Goal: Information Seeking & Learning: Learn about a topic

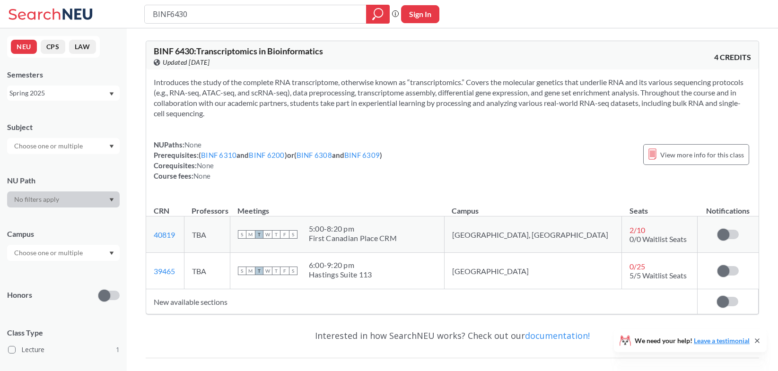
scroll to position [54, 0]
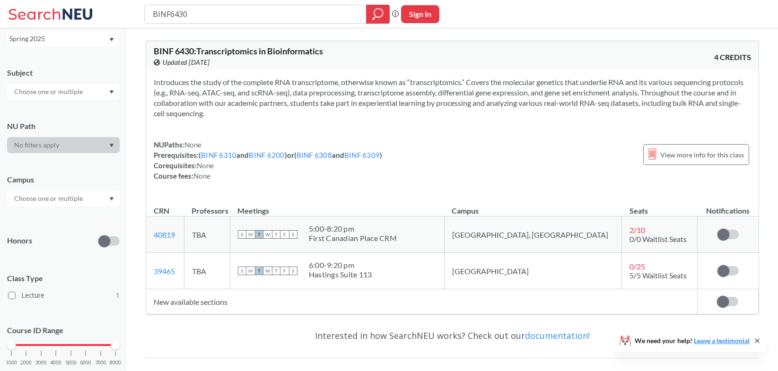
click at [571, 52] on div "BINF 6430 : Transcriptomics in Bioinformatics View this course on Banner. Updat…" at bounding box center [452, 55] width 613 height 28
click at [620, 29] on div "BINF 6430 : Transcriptomics in Bioinformatics View this course on Banner. Updat…" at bounding box center [453, 247] width 652 height 439
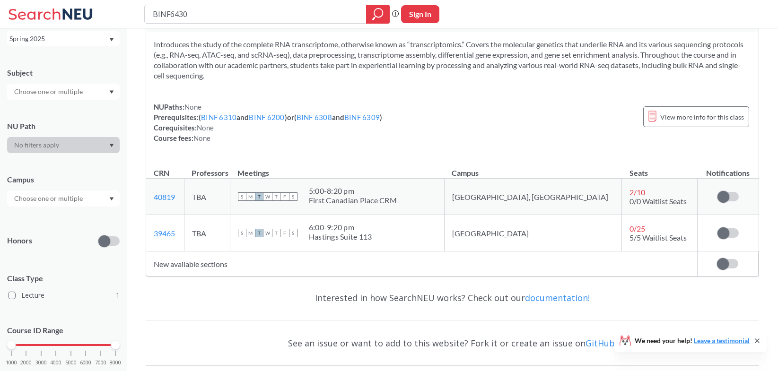
scroll to position [0, 0]
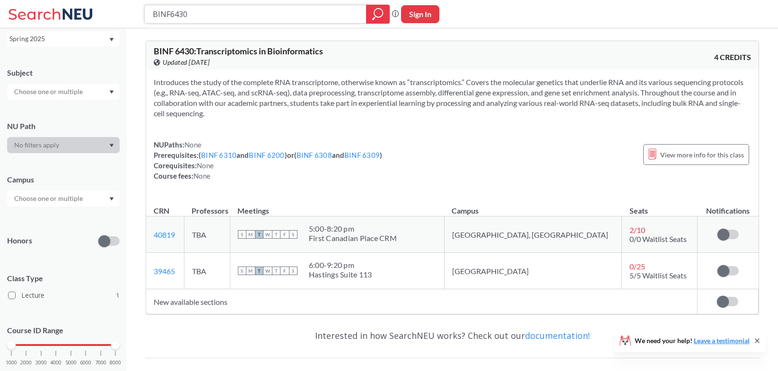
drag, startPoint x: 198, startPoint y: 14, endPoint x: 121, endPoint y: 9, distance: 76.8
click at [152, 9] on input "BINF6430" at bounding box center [256, 14] width 208 height 16
paste input "20"
type input "BINF6200"
click at [378, 14] on icon "magnifying glass" at bounding box center [377, 14] width 11 height 13
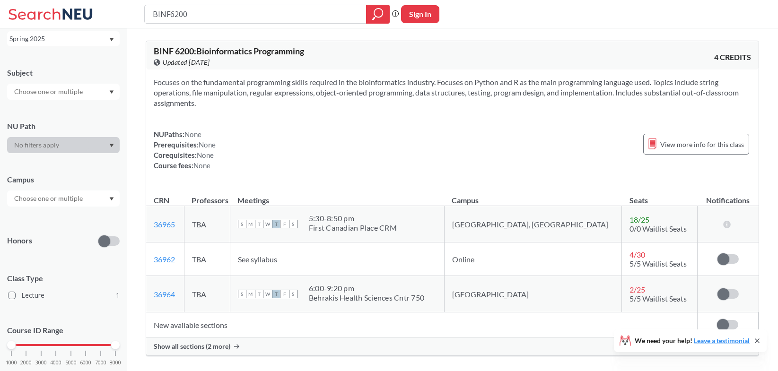
click at [109, 38] on div "Spring 2025" at bounding box center [63, 38] width 113 height 15
click at [64, 58] on div "Fall 2025" at bounding box center [65, 59] width 107 height 10
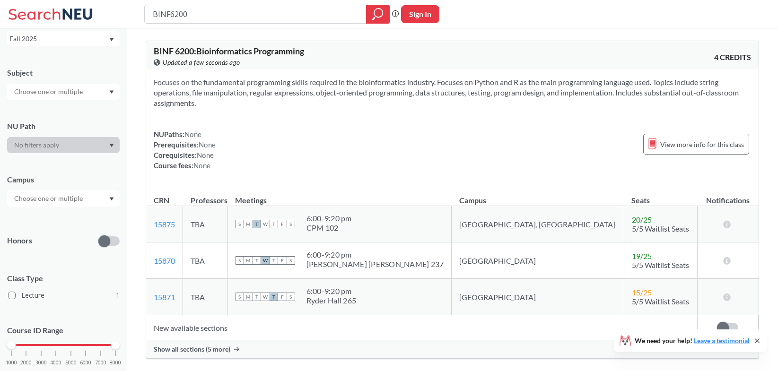
click at [111, 43] on div "Fall 2025" at bounding box center [63, 38] width 113 height 15
click at [71, 87] on div "Summer 2 2025" at bounding box center [65, 85] width 107 height 10
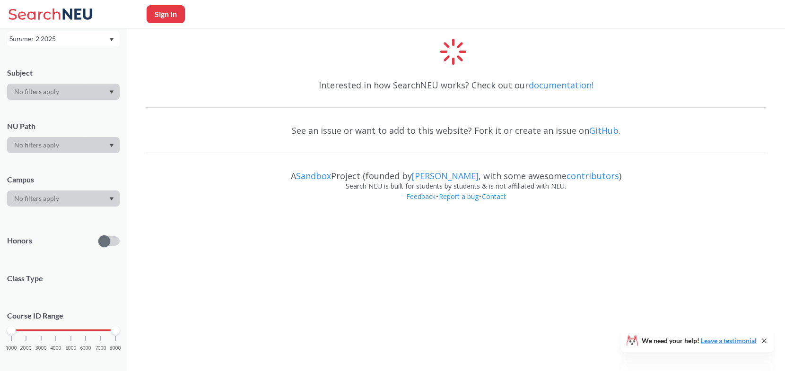
click at [77, 43] on div "Summer 2 2025" at bounding box center [58, 39] width 99 height 10
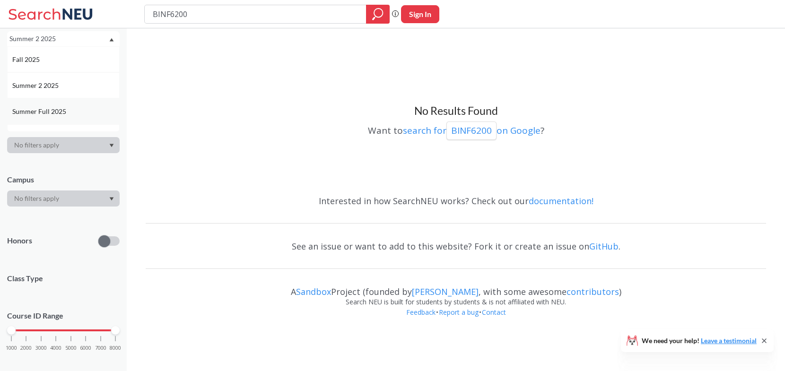
scroll to position [16, 0]
click at [61, 98] on span "Summer Full 2025" at bounding box center [40, 95] width 56 height 10
click at [71, 41] on div "Summer Full 2025" at bounding box center [58, 39] width 99 height 10
click at [63, 110] on span "Summer Full 2025" at bounding box center [40, 111] width 56 height 10
click at [69, 35] on div "Summer Full 2025" at bounding box center [58, 39] width 99 height 10
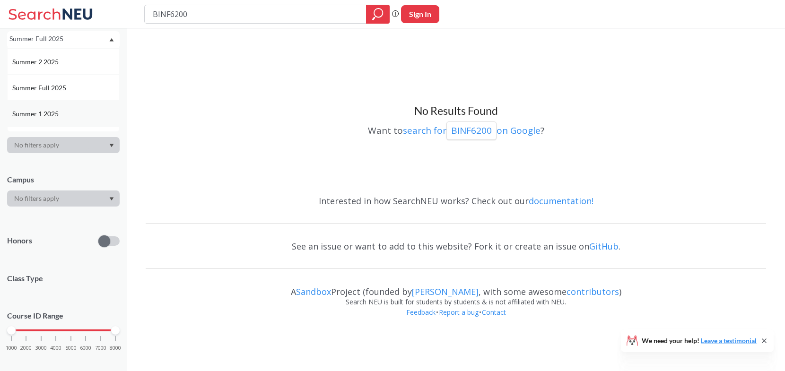
scroll to position [24, 0]
click at [62, 112] on div "Summer 1 2025" at bounding box center [65, 113] width 107 height 10
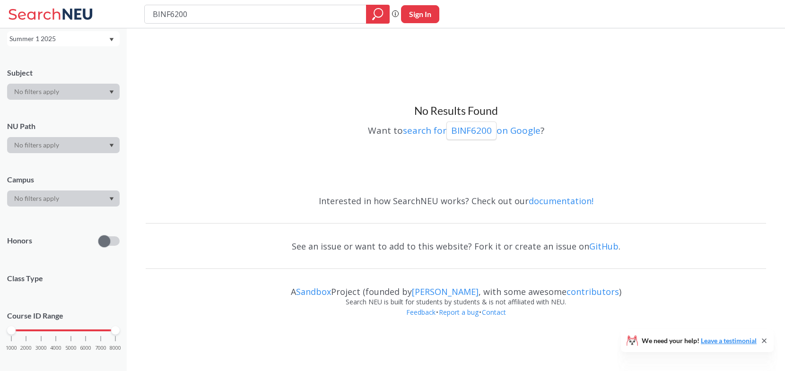
click at [73, 43] on div "Summer 1 2025" at bounding box center [58, 39] width 99 height 10
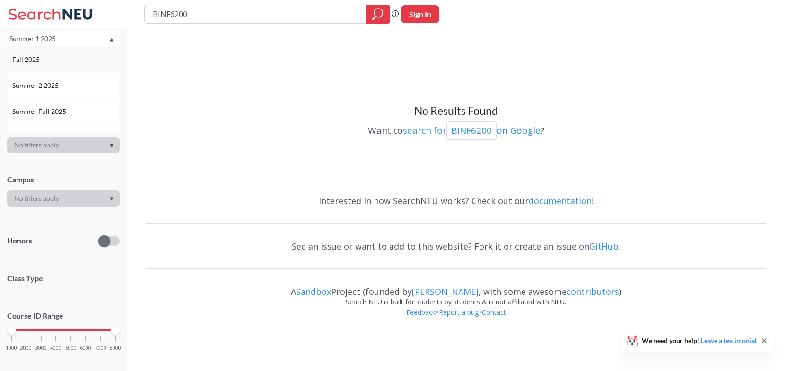
click at [68, 57] on div "Fall 2025" at bounding box center [65, 59] width 107 height 10
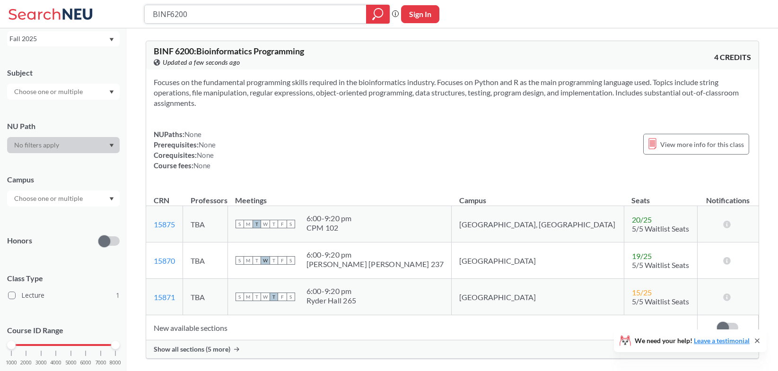
drag, startPoint x: 198, startPoint y: 17, endPoint x: 116, endPoint y: 13, distance: 82.4
click at [152, 13] on input "BINF6200" at bounding box center [256, 14] width 208 height 16
paste input "31"
click at [375, 15] on icon "magnifying glass" at bounding box center [378, 13] width 9 height 9
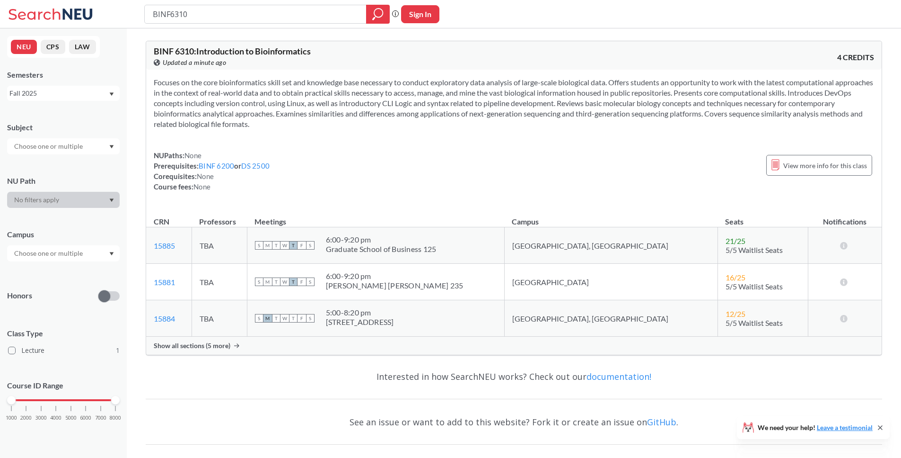
click at [495, 177] on div "NUPaths: None Prerequisites: BINF 6200 or DS 2500 Corequisites: None Course fee…" at bounding box center [514, 171] width 721 height 42
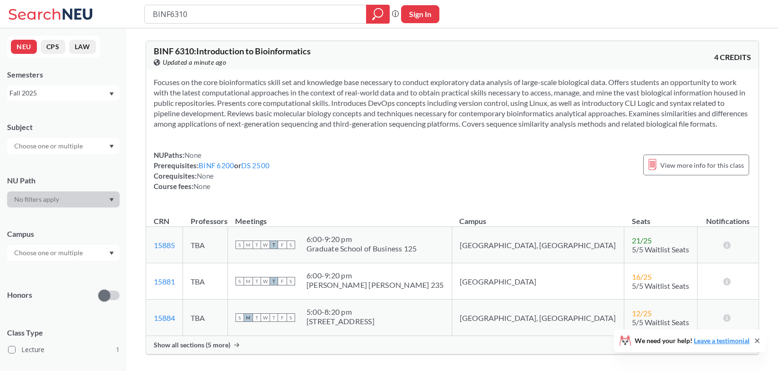
click at [97, 89] on div "Fall 2025" at bounding box center [58, 93] width 99 height 10
click at [60, 169] on div "Spring 2025" at bounding box center [65, 170] width 107 height 10
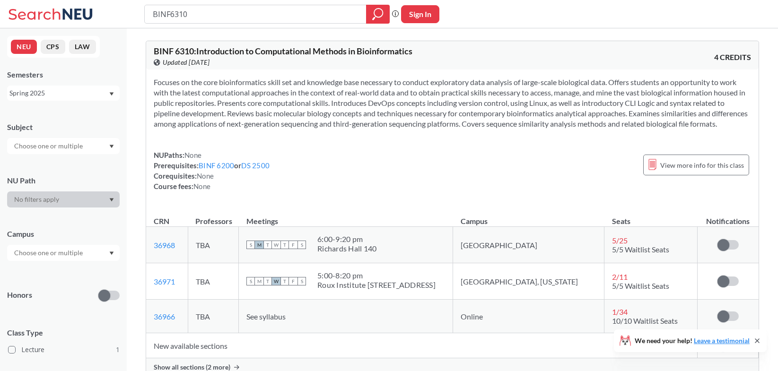
click at [107, 88] on div "Spring 2025" at bounding box center [58, 93] width 99 height 10
click at [75, 116] on div "Fall 2025" at bounding box center [65, 114] width 107 height 10
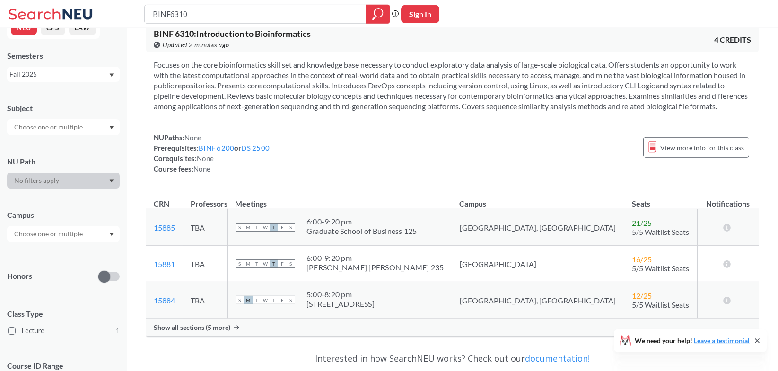
scroll to position [38, 0]
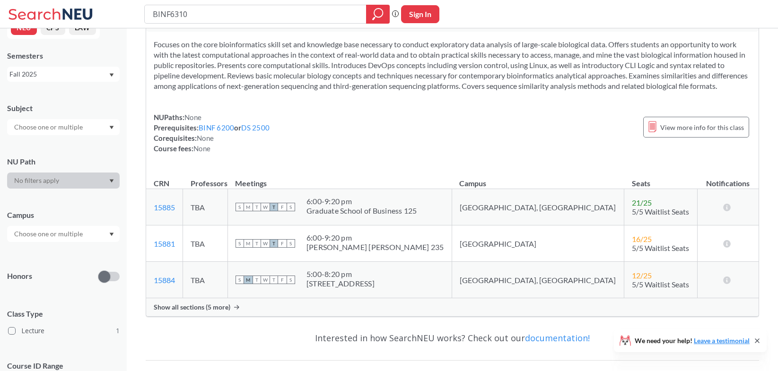
click at [99, 76] on div "Fall 2025" at bounding box center [58, 74] width 99 height 10
drag, startPoint x: 55, startPoint y: 156, endPoint x: 95, endPoint y: 164, distance: 40.5
click at [55, 156] on div "Spring 2025" at bounding box center [65, 159] width 107 height 10
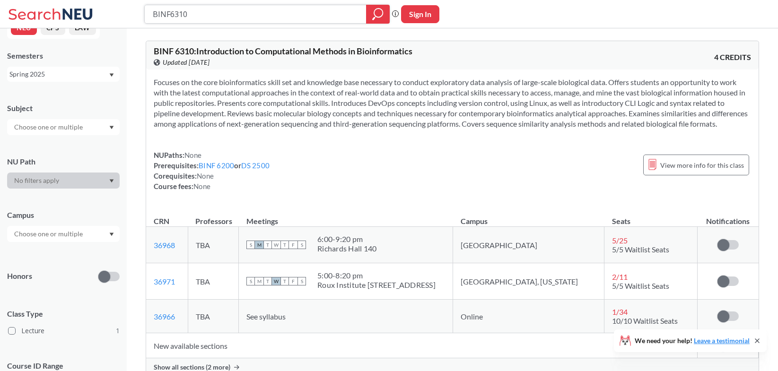
drag, startPoint x: 190, startPoint y: 11, endPoint x: 130, endPoint y: 10, distance: 60.6
click at [152, 10] on input "BINF6310" at bounding box center [256, 14] width 208 height 16
paste input "MATH734"
click at [377, 15] on icon "magnifying glass" at bounding box center [377, 14] width 11 height 13
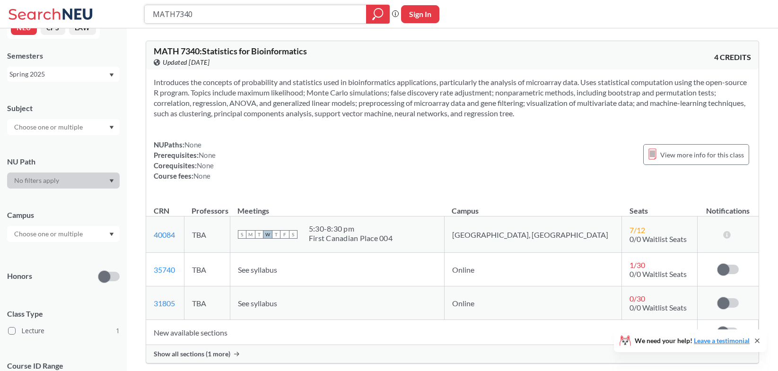
drag, startPoint x: 199, startPoint y: 17, endPoint x: 124, endPoint y: 20, distance: 74.3
click at [152, 20] on input "MATH7340" at bounding box center [256, 14] width 208 height 16
paste input "BINF640"
click at [375, 15] on icon "magnifying glass" at bounding box center [377, 14] width 11 height 13
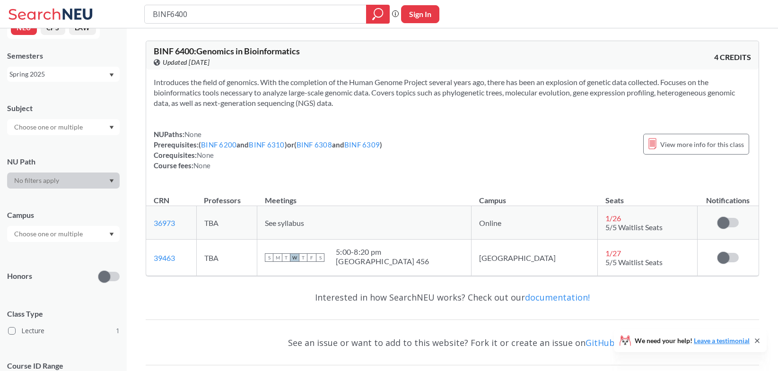
click at [87, 74] on div "Spring 2025" at bounding box center [58, 74] width 99 height 10
click at [73, 99] on div "Fall 2025" at bounding box center [65, 95] width 107 height 10
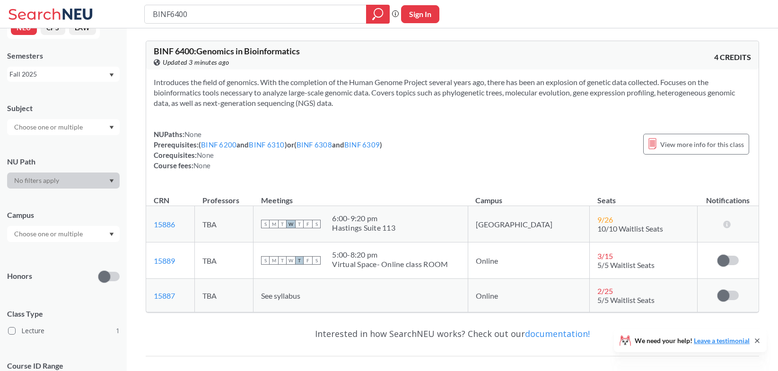
click at [97, 70] on div "Fall 2025" at bounding box center [58, 74] width 99 height 10
click at [114, 45] on div "NEU CPS LAW Semesters Fall 2025 Fall 2025 Summer 2 2025 Summer Full 2025 Summer…" at bounding box center [63, 199] width 127 height 343
drag, startPoint x: 195, startPoint y: 16, endPoint x: 115, endPoint y: 14, distance: 80.5
click at [152, 14] on input "BINF6400" at bounding box center [256, 14] width 208 height 16
click at [371, 17] on div at bounding box center [378, 14] width 24 height 19
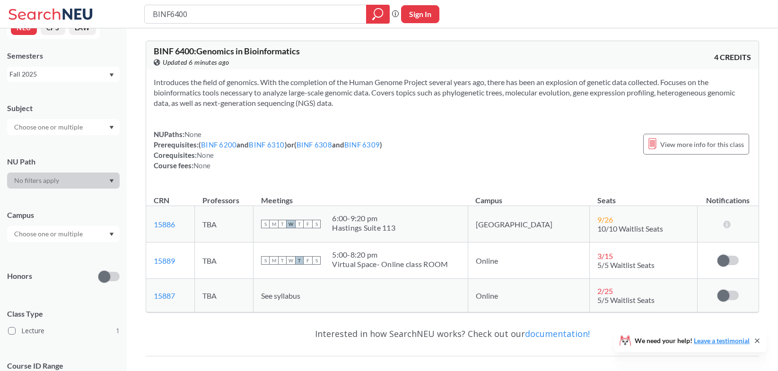
click at [103, 81] on div "Fall 2025" at bounding box center [63, 74] width 113 height 15
click at [40, 95] on span "Fall 2025" at bounding box center [26, 95] width 29 height 10
click at [372, 14] on icon "magnifying glass" at bounding box center [377, 14] width 11 height 13
click at [382, 14] on icon "magnifying glass" at bounding box center [377, 14] width 11 height 13
click at [108, 73] on div "Fall 2025" at bounding box center [58, 74] width 99 height 10
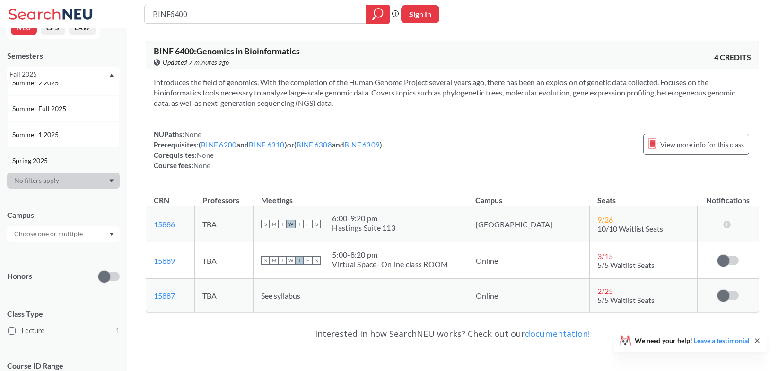
scroll to position [56, 0]
click at [44, 147] on span "Spring 2025" at bounding box center [30, 143] width 37 height 10
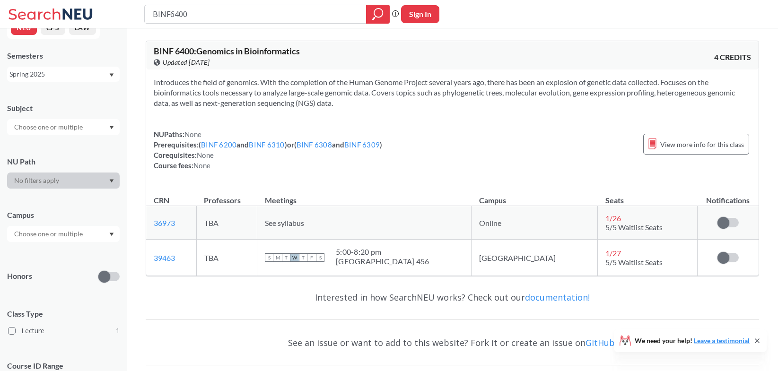
click at [90, 75] on div "Spring 2025" at bounding box center [58, 74] width 99 height 10
click at [42, 100] on div "Fall 2025" at bounding box center [65, 95] width 107 height 10
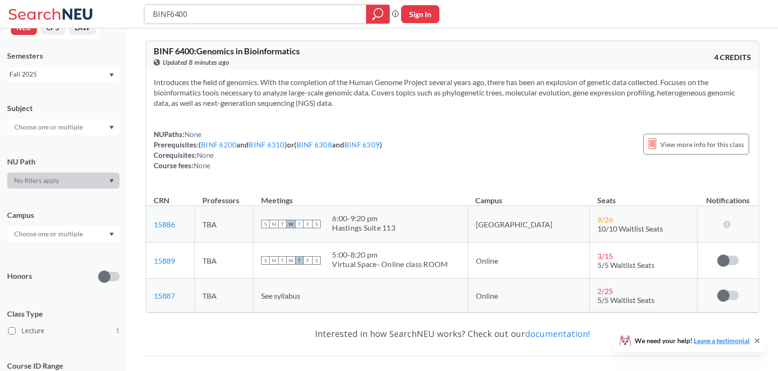
drag, startPoint x: 213, startPoint y: 15, endPoint x: 117, endPoint y: 16, distance: 96.1
click at [152, 16] on input "BINF6400" at bounding box center [256, 14] width 208 height 16
paste input "2"
click at [376, 17] on icon "magnifying glass" at bounding box center [377, 14] width 11 height 13
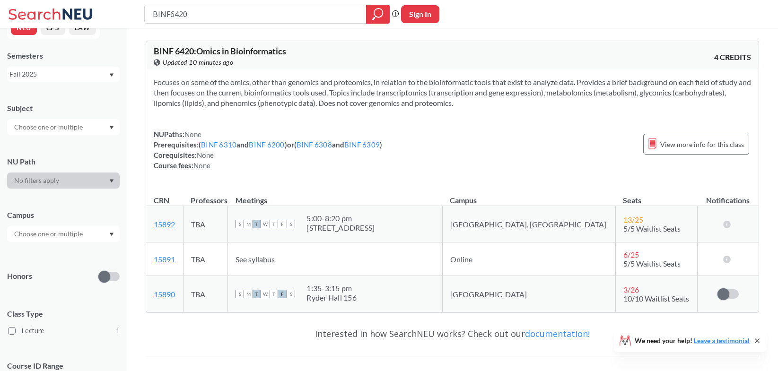
click at [95, 72] on div "Fall 2025" at bounding box center [58, 74] width 99 height 10
click at [60, 128] on div "Spring 2025" at bounding box center [65, 127] width 107 height 10
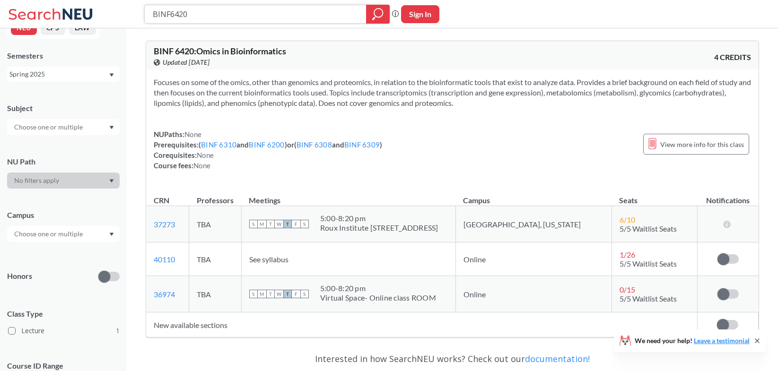
drag, startPoint x: 208, startPoint y: 11, endPoint x: 112, endPoint y: 11, distance: 96.0
click at [152, 11] on input "BINF6420" at bounding box center [256, 14] width 208 height 16
paste input "3"
click at [376, 15] on icon "magnifying glass" at bounding box center [377, 14] width 11 height 13
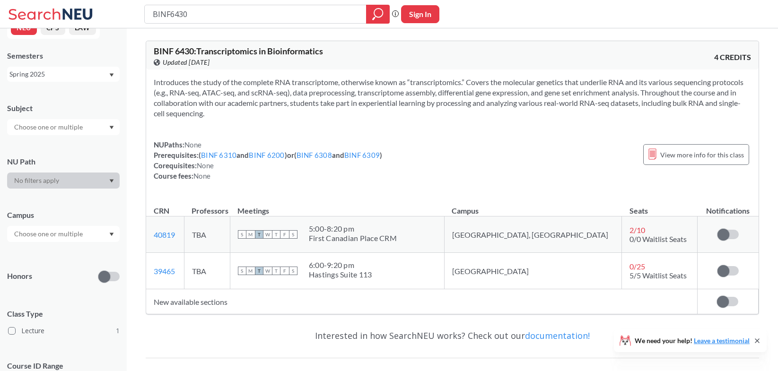
click at [96, 79] on div "Spring 2025" at bounding box center [63, 74] width 113 height 15
click at [80, 101] on div "Fall 2025" at bounding box center [63, 95] width 113 height 26
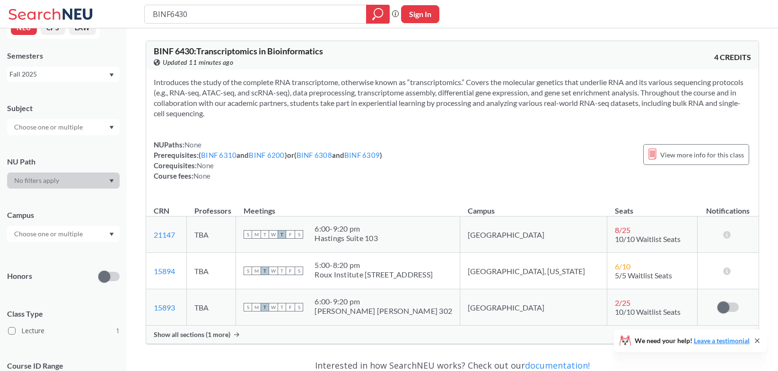
click at [109, 72] on div "Fall 2025" at bounding box center [63, 74] width 113 height 15
click at [46, 150] on span "Spring 2025" at bounding box center [30, 151] width 37 height 10
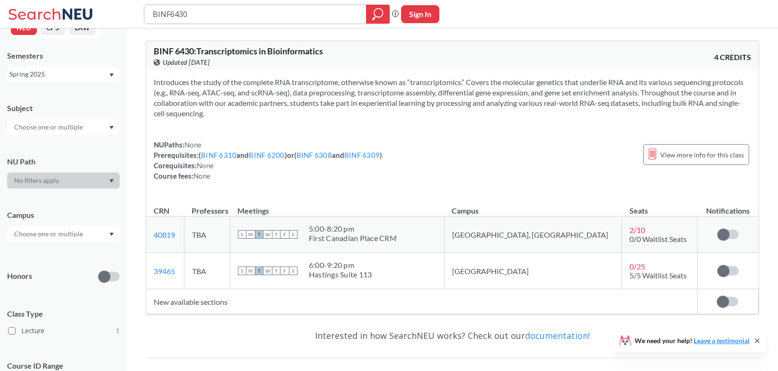
drag, startPoint x: 211, startPoint y: 14, endPoint x: 130, endPoint y: 13, distance: 80.4
click at [152, 13] on input "BINF6430" at bounding box center [256, 14] width 208 height 16
paste input "20"
click at [380, 15] on icon "magnifying glass" at bounding box center [377, 14] width 11 height 13
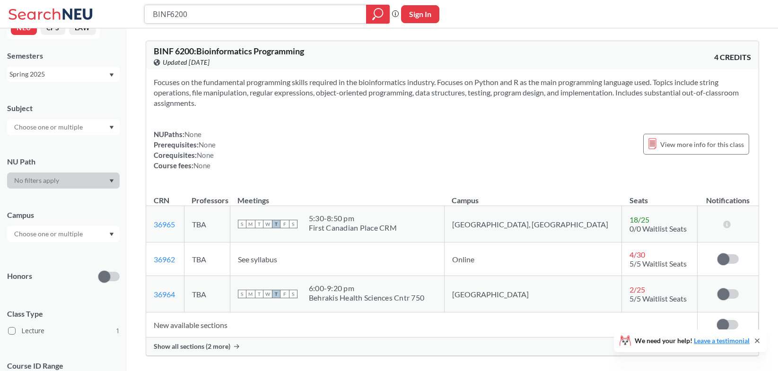
drag, startPoint x: 213, startPoint y: 17, endPoint x: 126, endPoint y: 14, distance: 87.6
click at [152, 14] on input "BINF6200" at bounding box center [256, 14] width 208 height 16
paste input "31"
click at [380, 14] on icon "magnifying glass" at bounding box center [377, 14] width 11 height 13
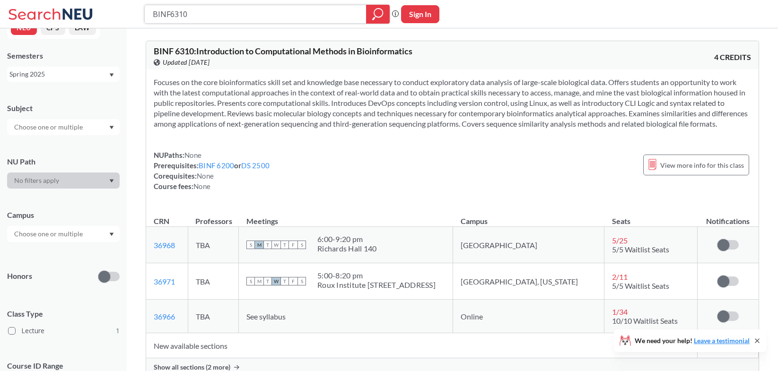
drag, startPoint x: 200, startPoint y: 18, endPoint x: 129, endPoint y: 19, distance: 70.5
click at [152, 19] on input "BINF6310" at bounding box center [256, 14] width 208 height 16
paste input "MATH734"
type input "MATH7340"
click at [380, 16] on icon "magnifying glass" at bounding box center [377, 14] width 11 height 13
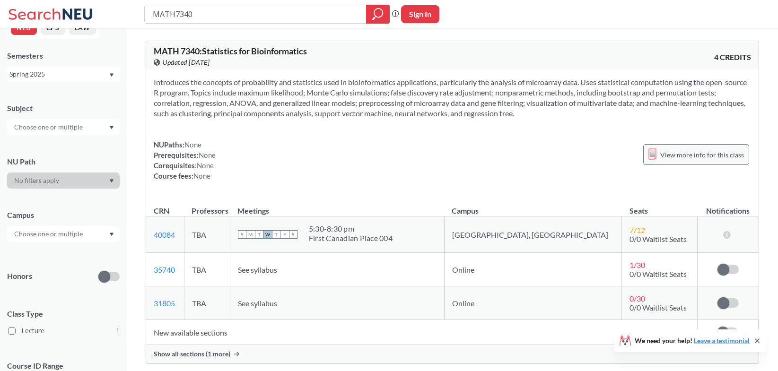
click at [709, 151] on span "View more info for this class" at bounding box center [702, 155] width 84 height 12
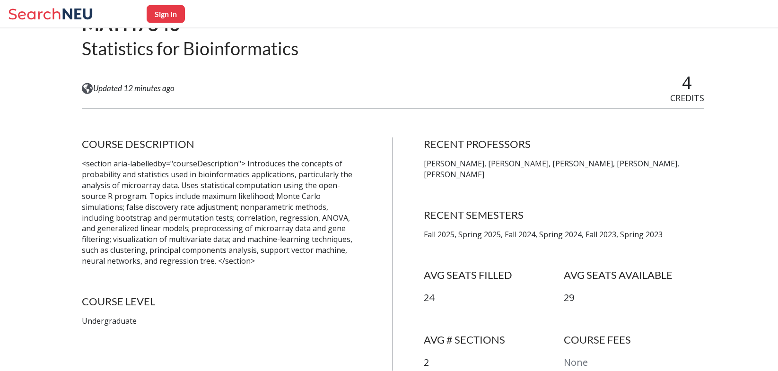
scroll to position [98, 0]
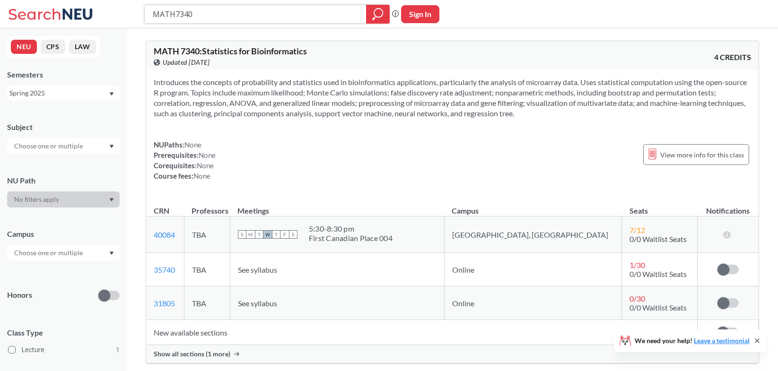
drag, startPoint x: 213, startPoint y: 12, endPoint x: 117, endPoint y: 14, distance: 96.5
click at [152, 14] on input "MATH7340" at bounding box center [256, 14] width 208 height 16
paste input "BINF640"
type input "BINF6400"
click at [375, 13] on icon "magnifying glass" at bounding box center [377, 14] width 11 height 13
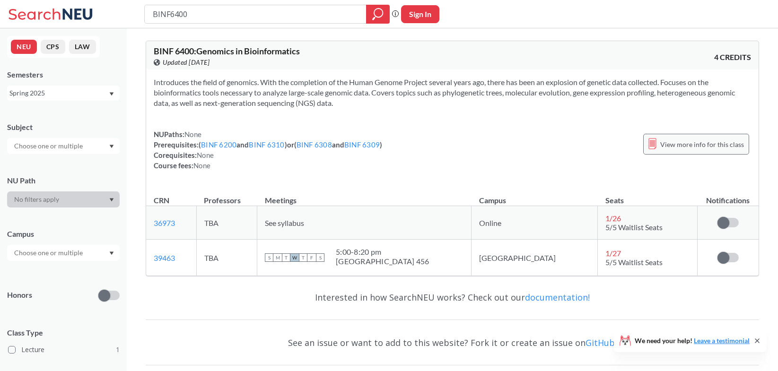
click at [694, 142] on span "View more info for this class" at bounding box center [702, 145] width 84 height 12
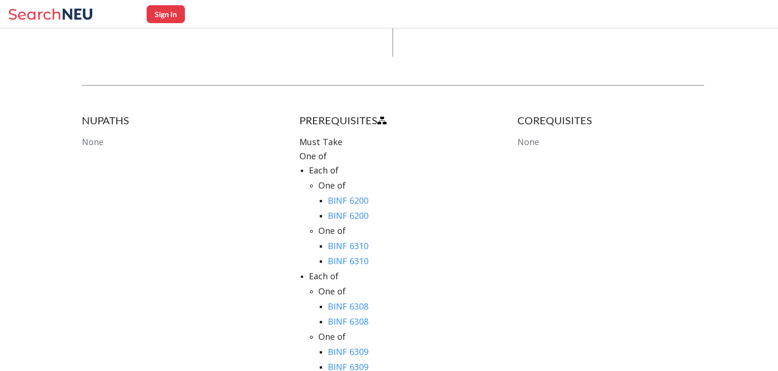
scroll to position [537, 0]
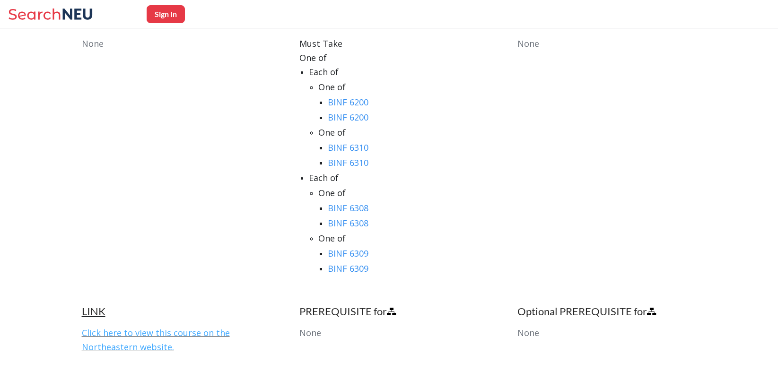
click at [137, 327] on link "Click here to view this course on the Northeastern website." at bounding box center [156, 340] width 148 height 26
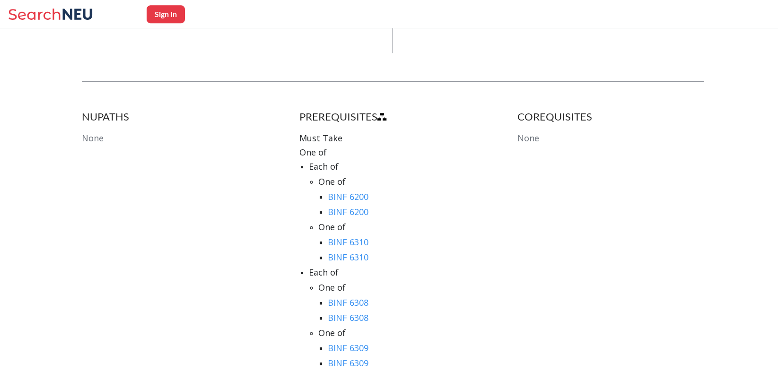
scroll to position [401, 0]
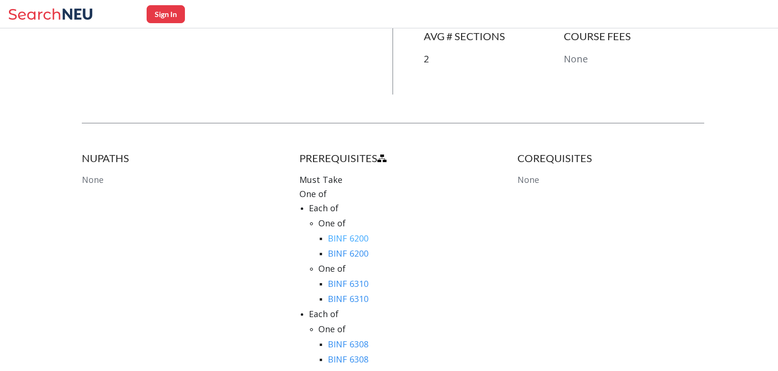
click at [362, 233] on link "BINF 6200" at bounding box center [348, 238] width 41 height 11
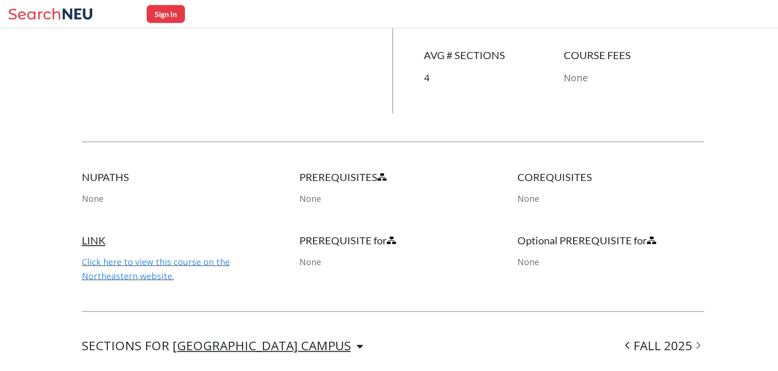
scroll to position [386, 0]
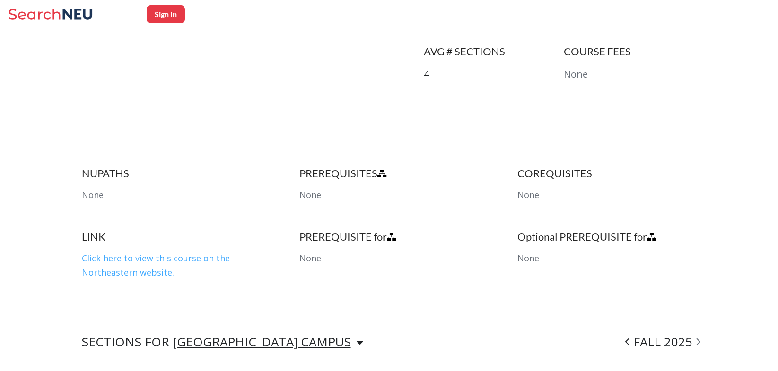
click at [135, 259] on link "Click here to view this course on the Northeastern website." at bounding box center [156, 266] width 148 height 26
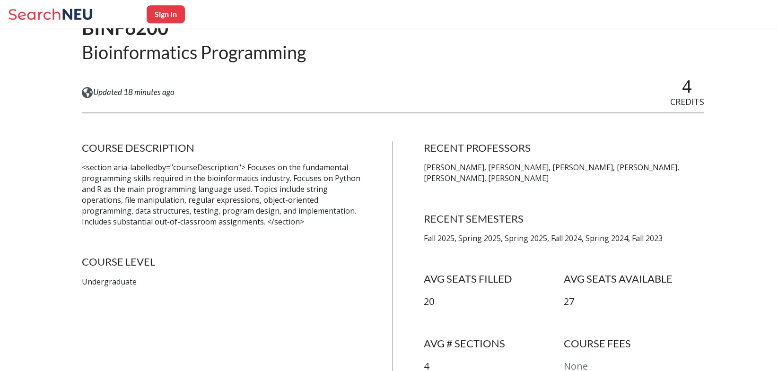
scroll to position [0, 0]
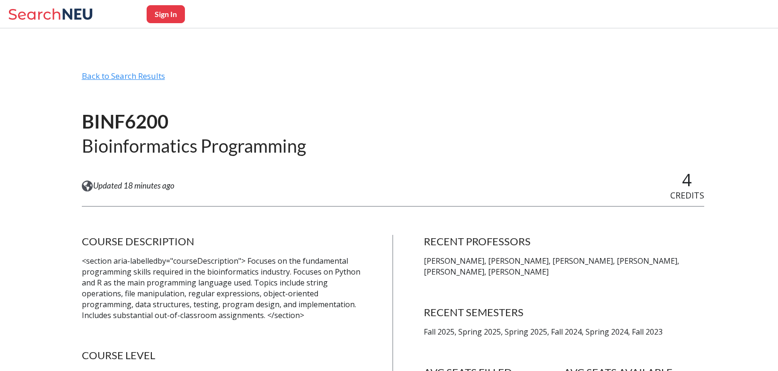
click at [148, 81] on div "Back to Search Results" at bounding box center [393, 80] width 623 height 18
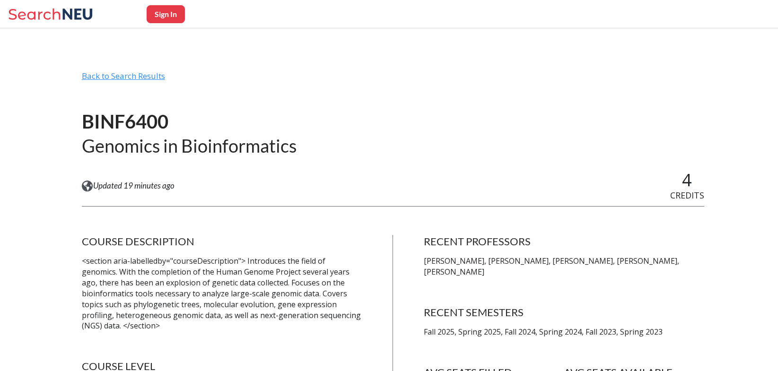
click at [135, 80] on div "Back to Search Results" at bounding box center [393, 80] width 623 height 18
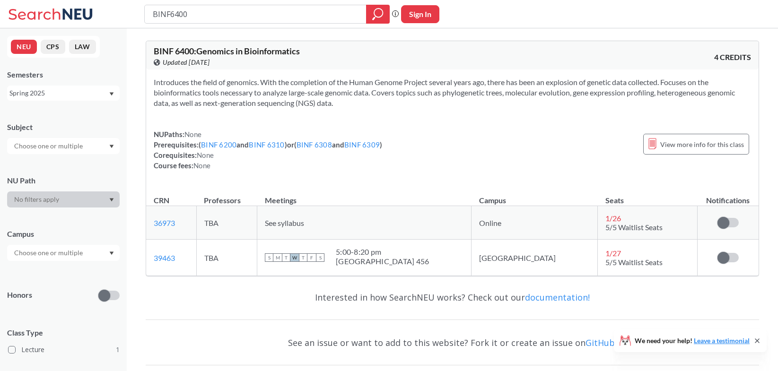
drag, startPoint x: 235, startPoint y: 20, endPoint x: 121, endPoint y: 16, distance: 113.6
click at [152, 15] on input "BINF6400" at bounding box center [256, 14] width 208 height 16
type input "BINF6310"
click at [376, 18] on icon "magnifying glass" at bounding box center [377, 14] width 11 height 13
